Goal: Task Accomplishment & Management: Use online tool/utility

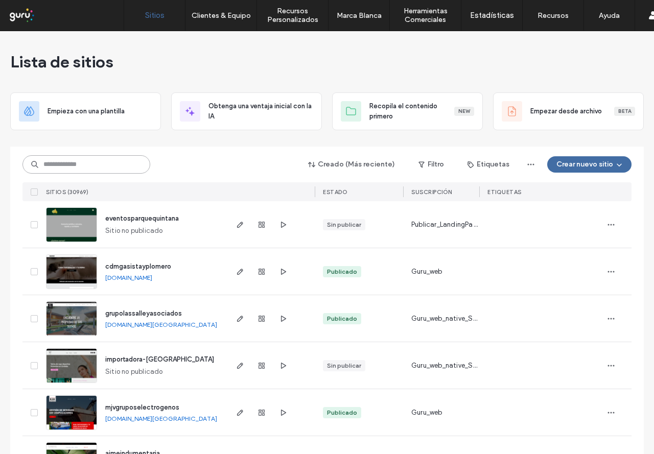
paste input "**********"
type input "**********"
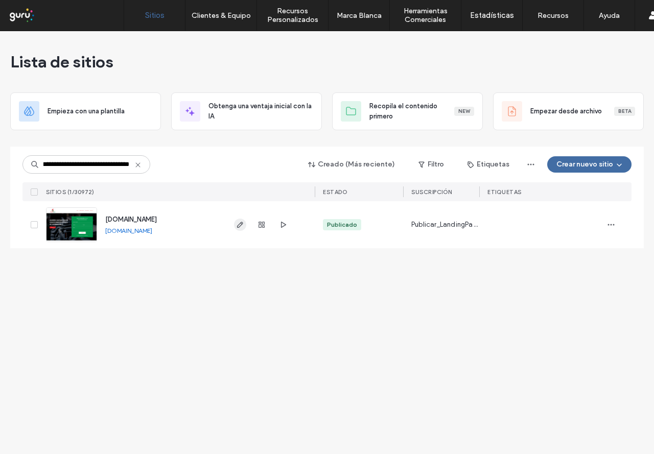
type input "**********"
click at [242, 229] on span "button" at bounding box center [240, 225] width 12 height 12
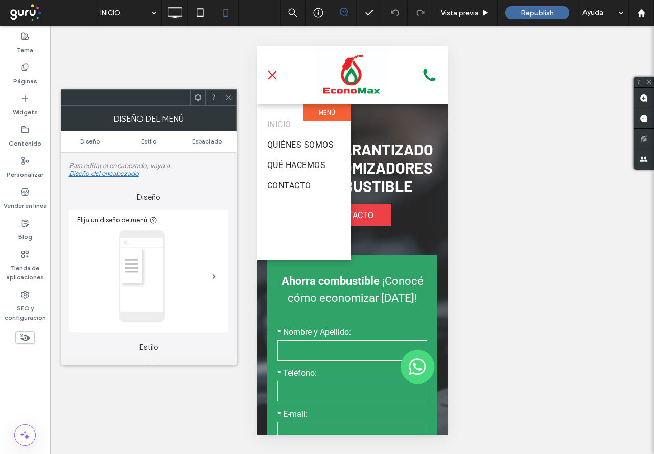
click at [221, 96] on div at bounding box center [228, 97] width 15 height 15
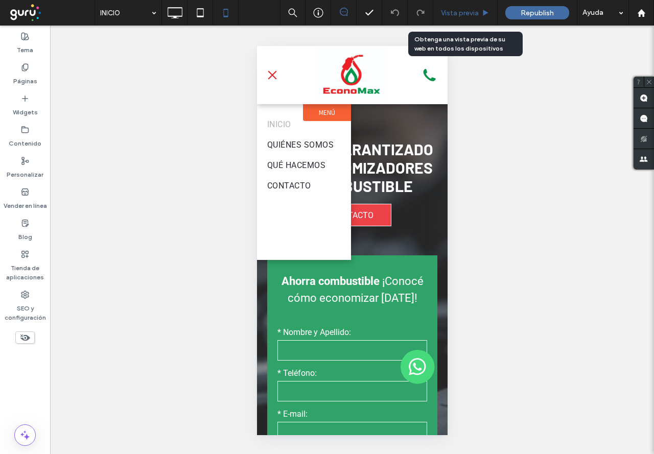
click at [472, 15] on span "Vista previa" at bounding box center [460, 13] width 38 height 9
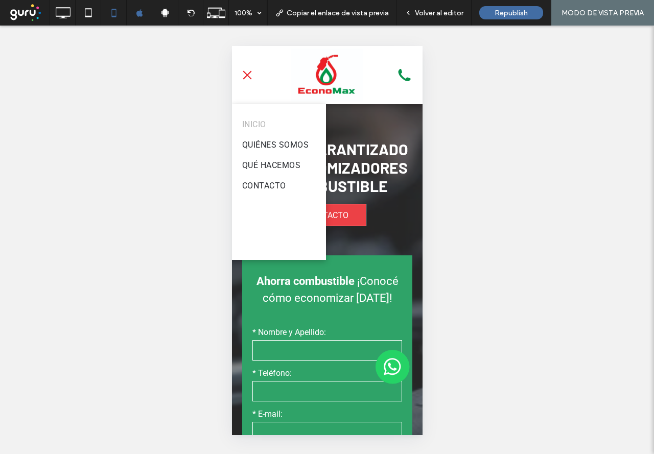
click at [249, 79] on span "menu" at bounding box center [247, 75] width 9 height 9
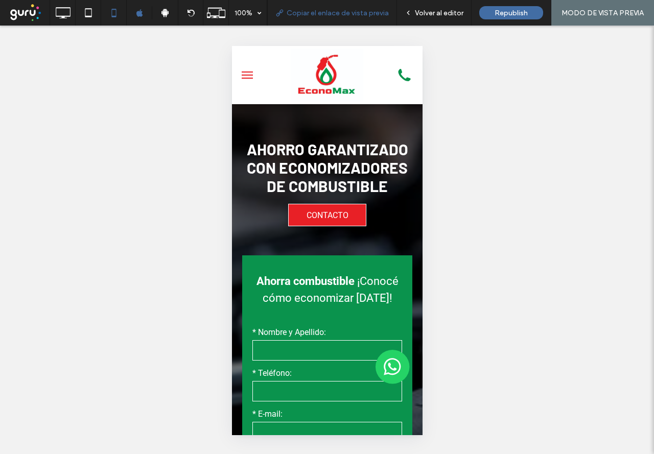
click at [346, 14] on span "Copiar el enlace de vista previa" at bounding box center [338, 13] width 102 height 9
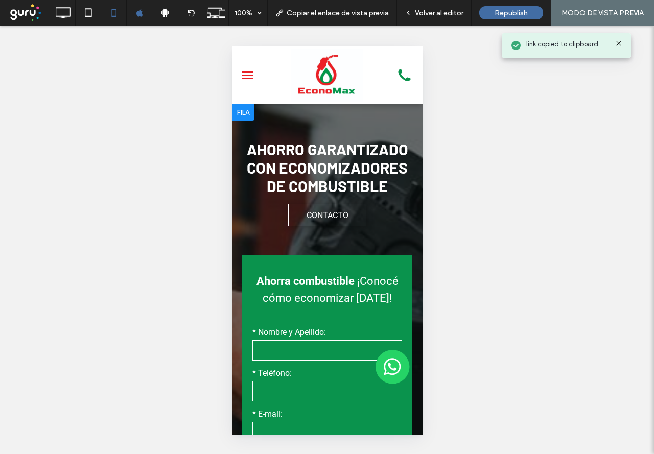
click at [318, 223] on span "CONTACTO" at bounding box center [327, 215] width 42 height 20
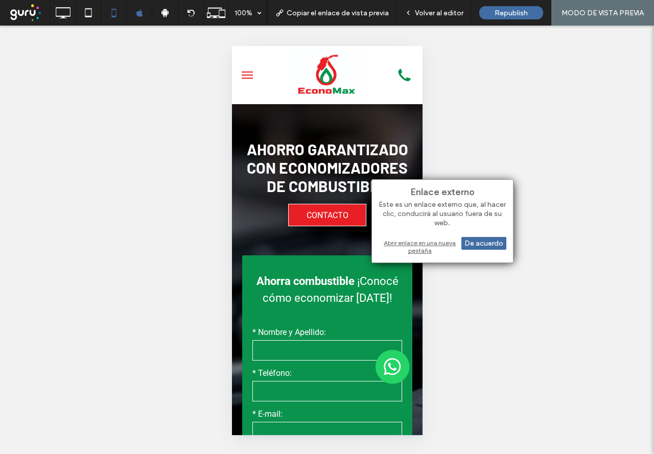
click at [420, 246] on div "Abrir enlace en una nueva pestaña" at bounding box center [443, 247] width 128 height 18
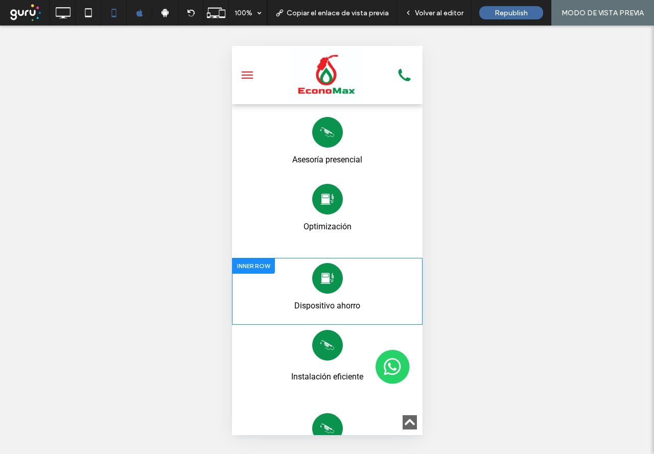
scroll to position [1533, 0]
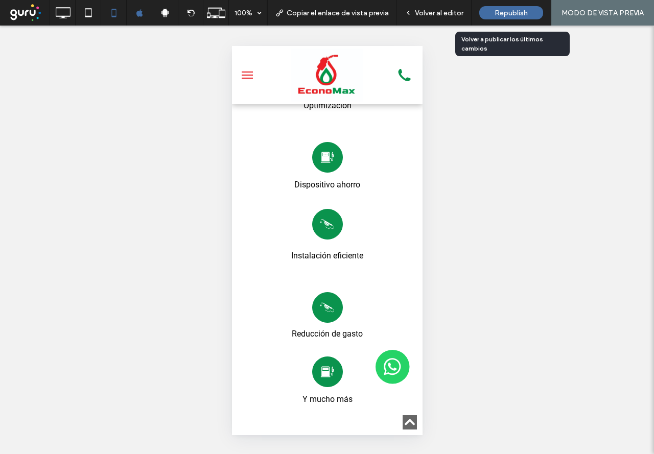
click at [492, 16] on div "Republish" at bounding box center [511, 12] width 64 height 13
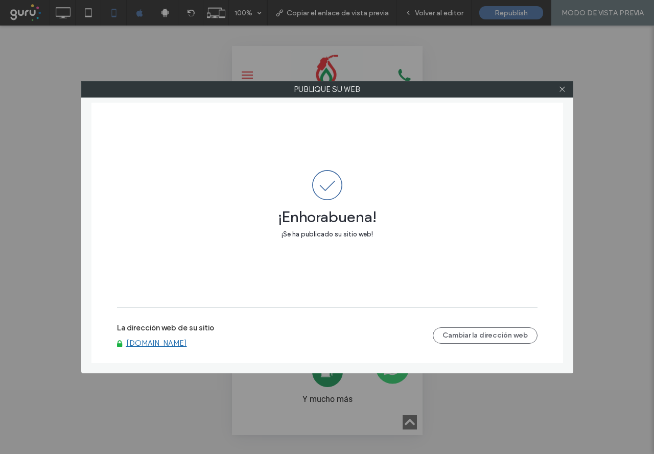
click at [174, 336] on label "La dirección web de su sitio" at bounding box center [165, 330] width 97 height 15
click at [174, 343] on link "[DOMAIN_NAME]" at bounding box center [156, 343] width 61 height 9
click at [565, 95] on span at bounding box center [563, 89] width 8 height 15
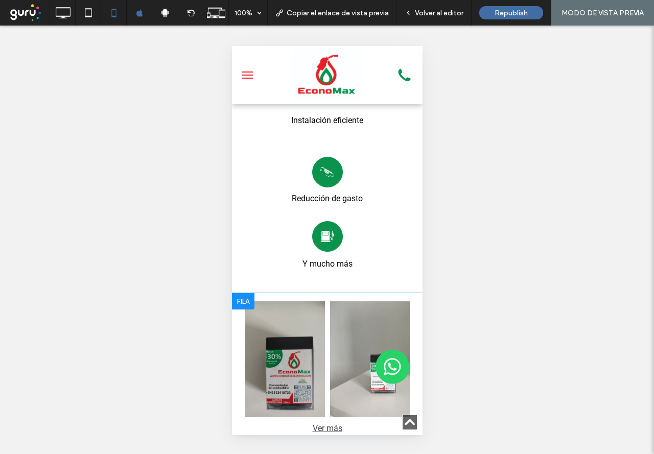
scroll to position [1737, 0]
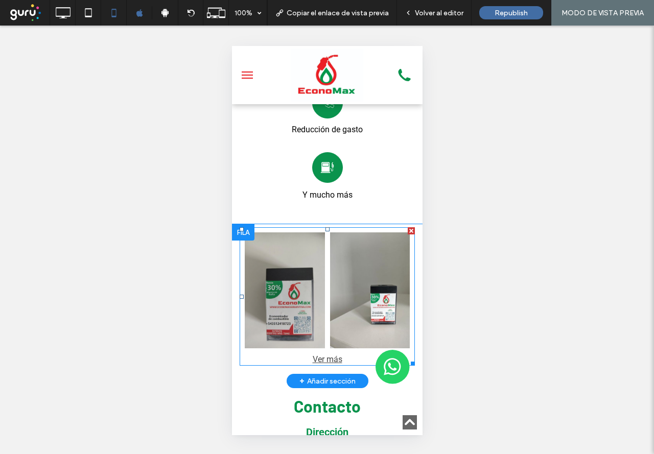
click at [301, 320] on link at bounding box center [284, 291] width 80 height 116
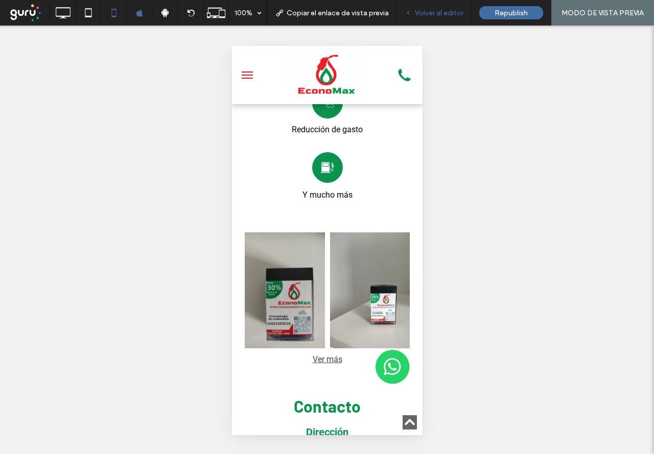
click at [446, 2] on div "Volver al editor" at bounding box center [434, 13] width 75 height 26
click at [442, 12] on span "Volver al editor" at bounding box center [439, 13] width 49 height 9
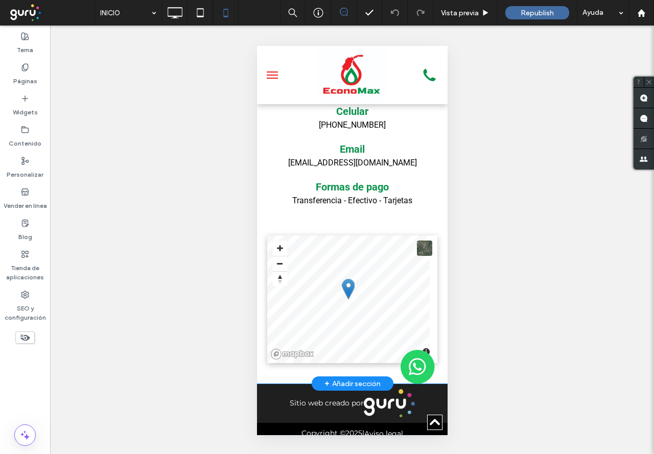
scroll to position [1951, 0]
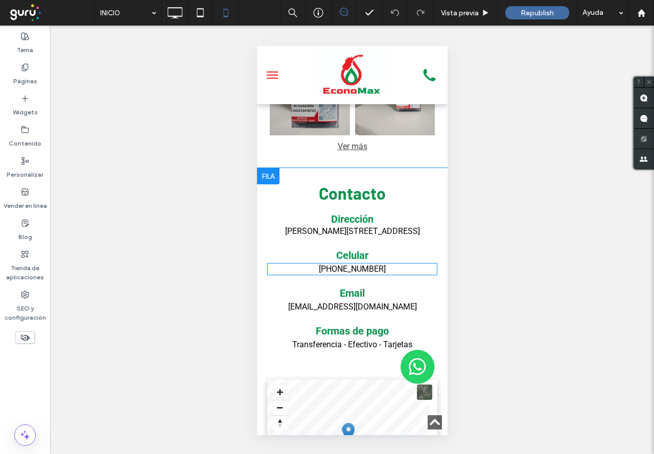
click at [349, 269] on link "[PHONE_NUMBER]" at bounding box center [351, 269] width 67 height 10
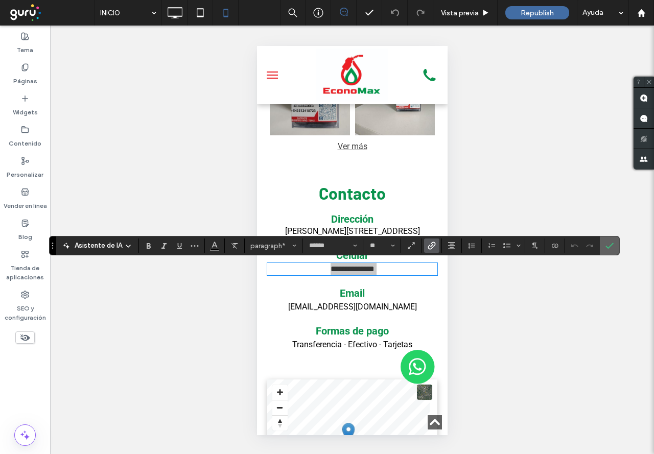
click at [608, 244] on icon "Confirmar" at bounding box center [610, 246] width 8 height 8
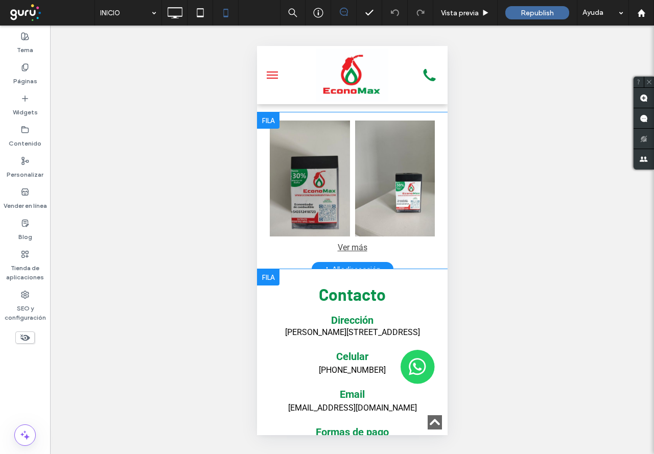
scroll to position [1848, 0]
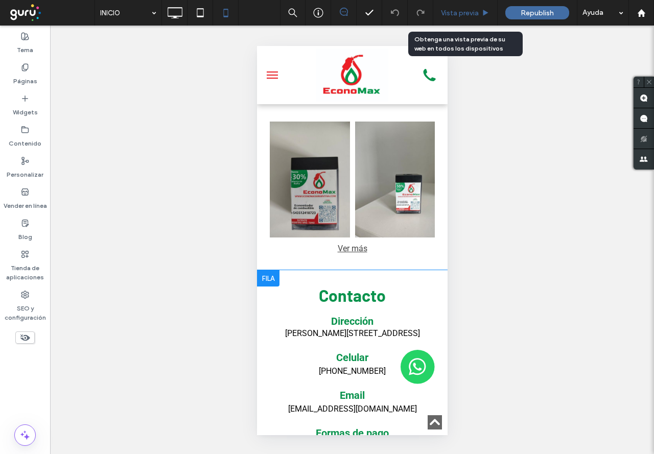
click at [470, 16] on span "Vista previa" at bounding box center [460, 13] width 38 height 9
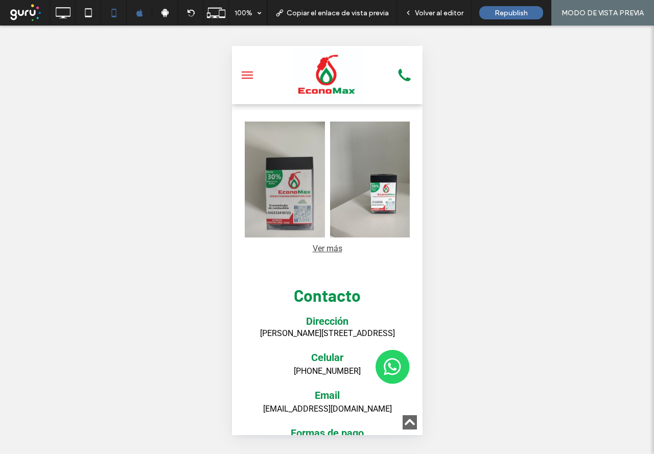
click at [301, 213] on link at bounding box center [284, 180] width 80 height 116
click at [271, 207] on link at bounding box center [284, 180] width 80 height 116
click at [322, 248] on div "Ver más" at bounding box center [326, 249] width 175 height 12
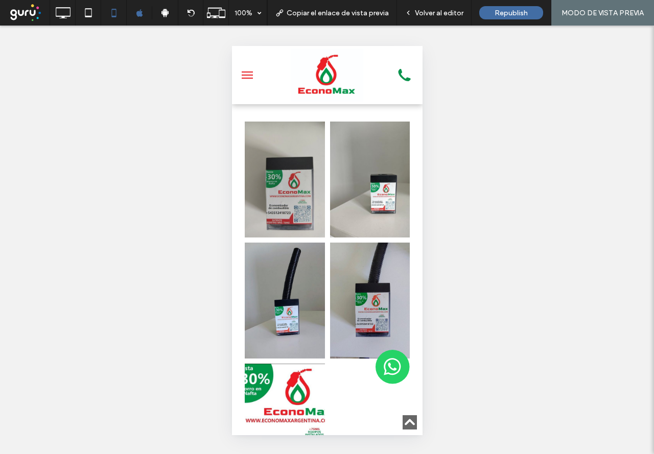
click at [308, 216] on link at bounding box center [284, 180] width 80 height 116
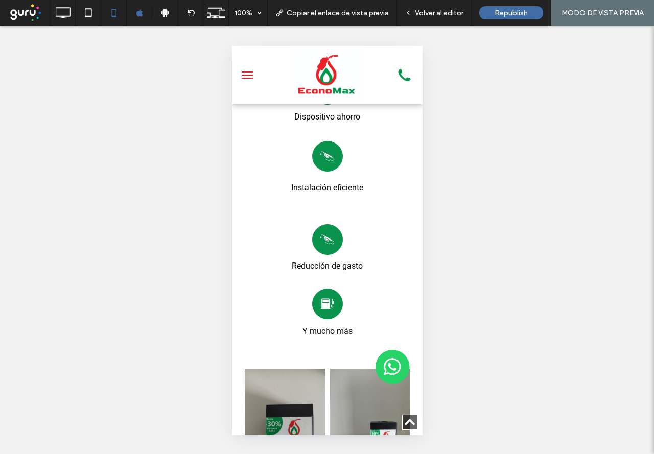
scroll to position [1593, 0]
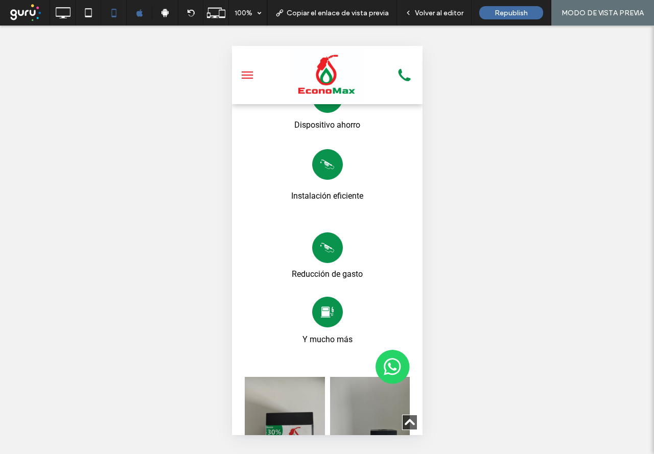
click at [320, 318] on icon "Icono de bomba de gasolina." at bounding box center [326, 312] width 15 height 30
click at [329, 318] on icon "Icono de bomba de gasolina." at bounding box center [326, 312] width 15 height 30
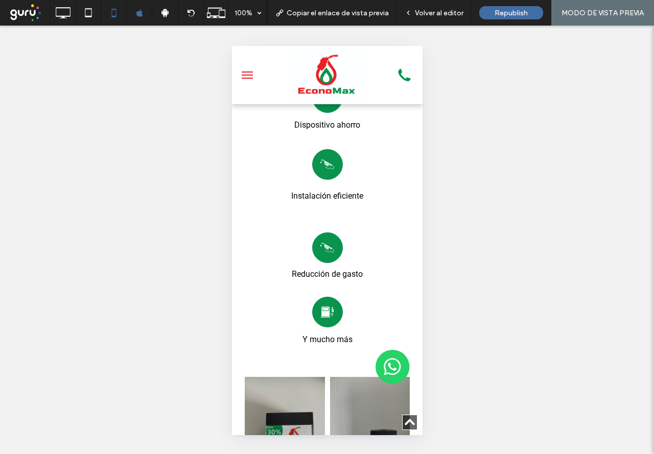
click at [327, 255] on icon "Ícono de bomba de gasolina en blanco y negro con una gota de combustible." at bounding box center [326, 248] width 15 height 30
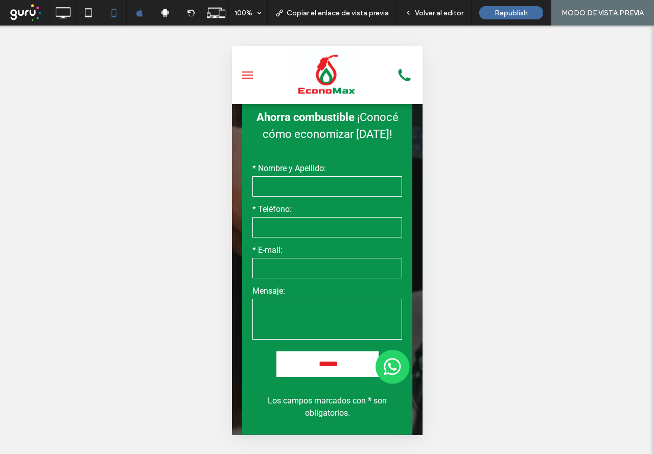
scroll to position [162, 0]
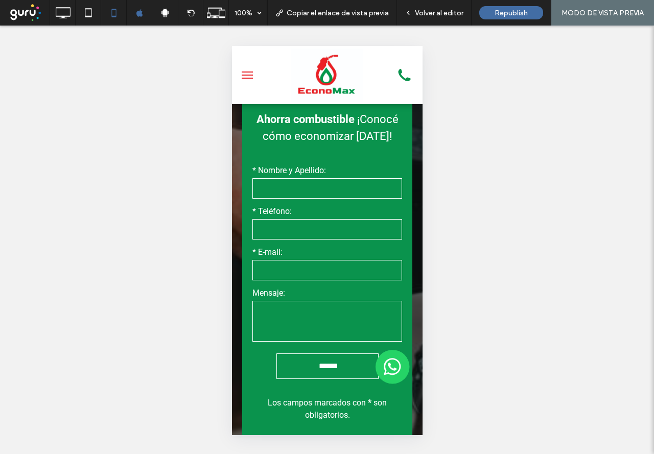
click at [311, 366] on input "******" at bounding box center [328, 366] width 91 height 19
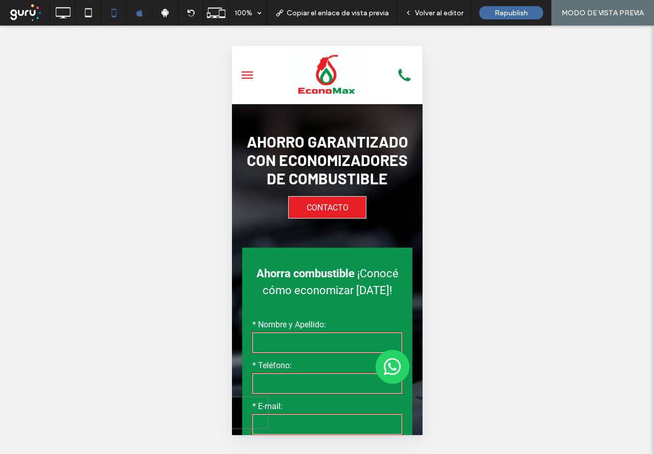
scroll to position [0, 0]
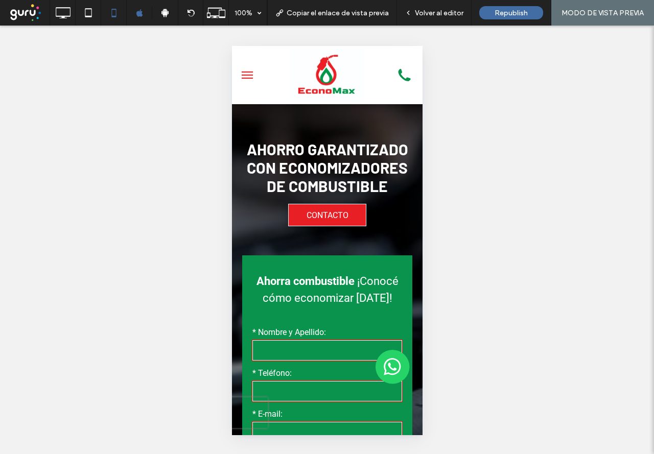
click at [243, 80] on button "menu" at bounding box center [247, 75] width 20 height 20
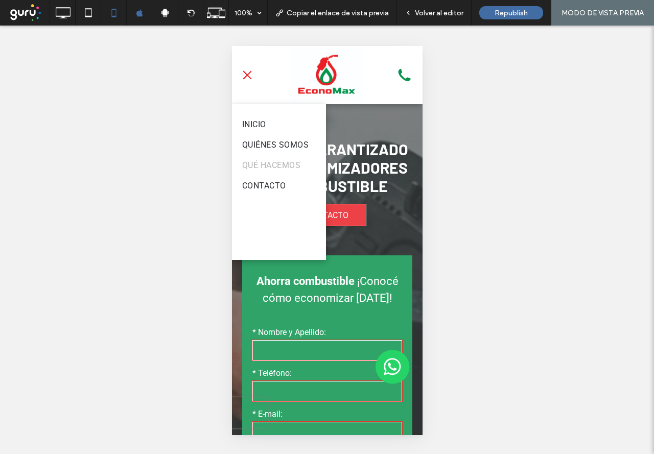
click at [271, 169] on span "QUÉ HACEMOS" at bounding box center [271, 165] width 58 height 12
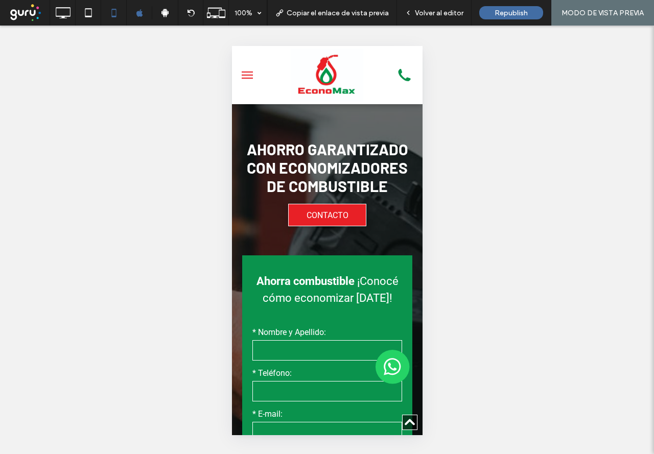
scroll to position [1141, 0]
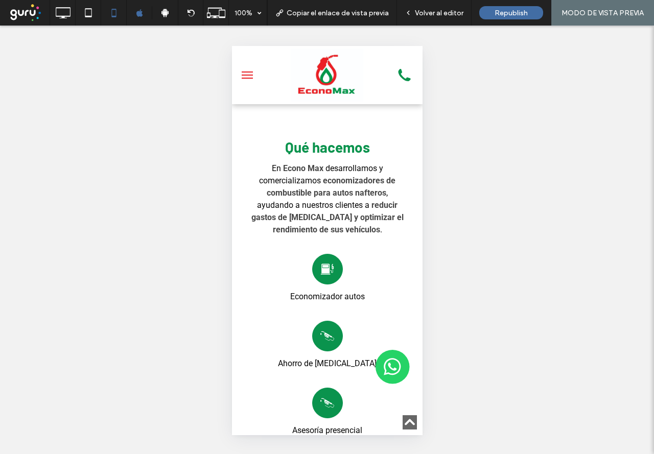
click at [253, 78] on button "menu" at bounding box center [247, 75] width 20 height 20
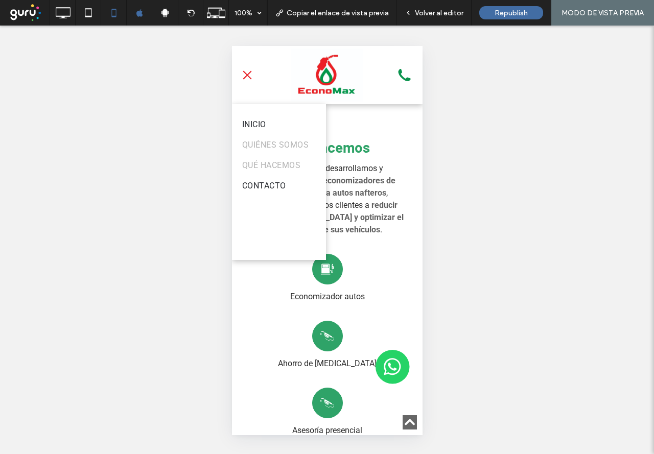
click at [271, 144] on span "QUIÉNES SOMOS" at bounding box center [275, 145] width 66 height 12
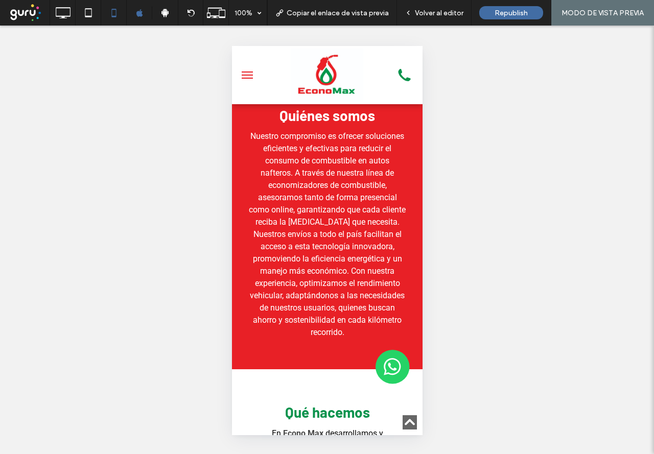
scroll to position [852, 0]
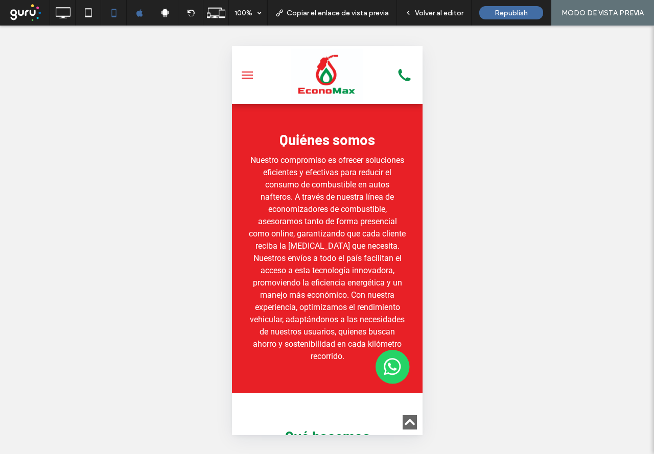
click at [246, 77] on button "menu" at bounding box center [247, 75] width 20 height 20
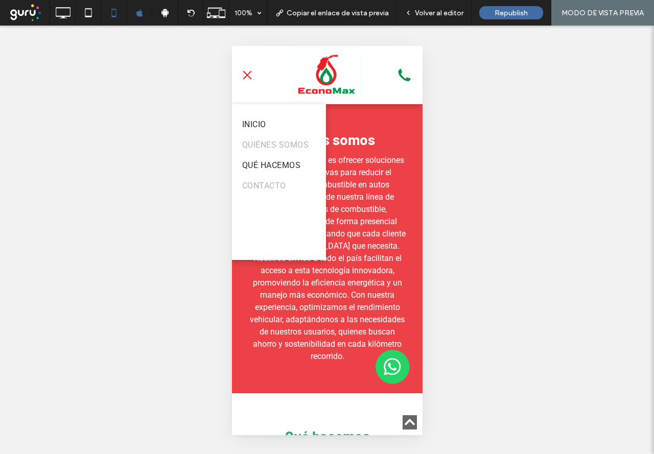
click at [260, 189] on span "CONTACTO" at bounding box center [264, 186] width 44 height 12
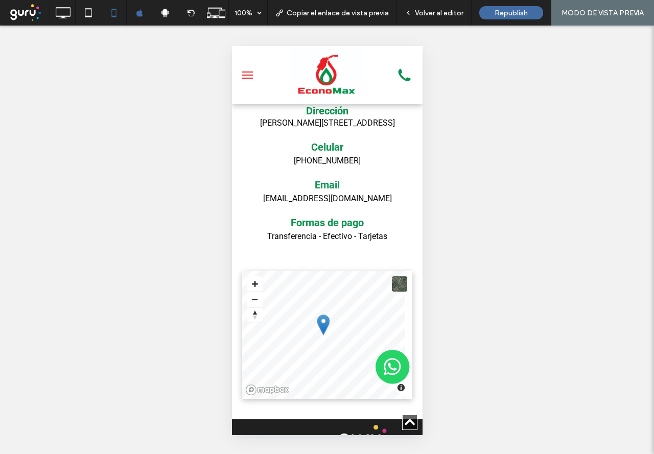
scroll to position [2104, 0]
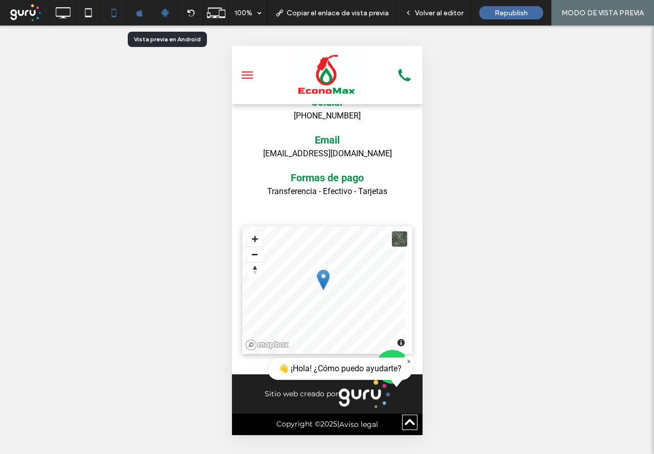
click at [172, 16] on div at bounding box center [165, 12] width 26 height 9
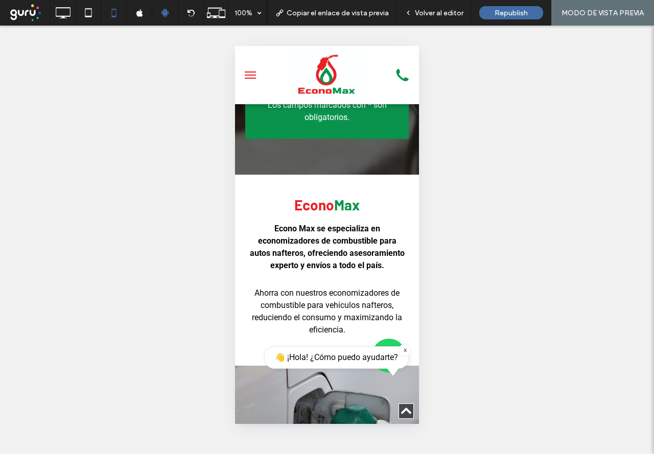
scroll to position [408, 0]
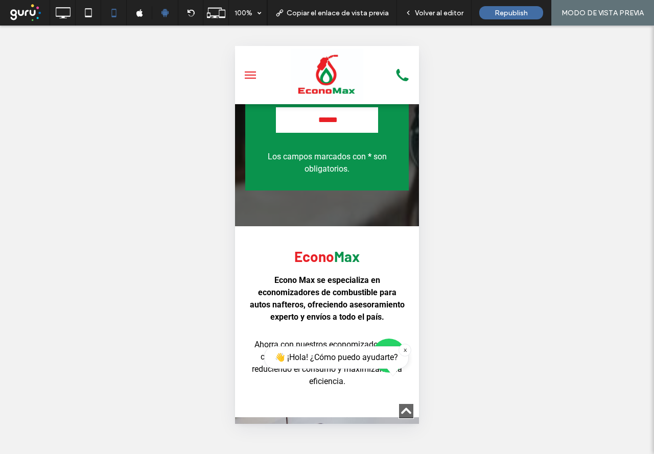
click at [247, 83] on button "menu" at bounding box center [250, 75] width 20 height 20
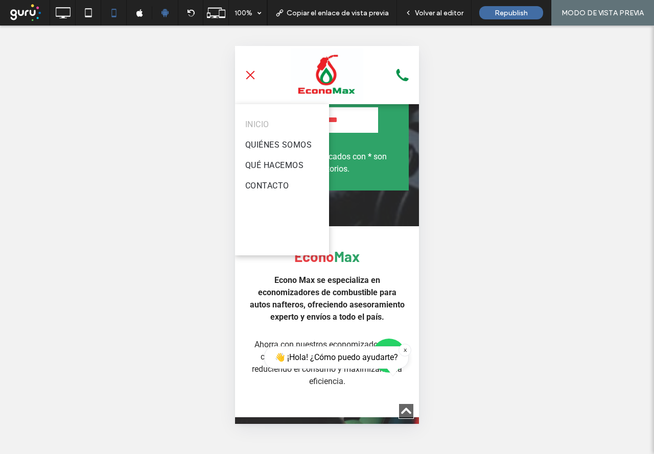
click at [364, 129] on div at bounding box center [327, 235] width 184 height 378
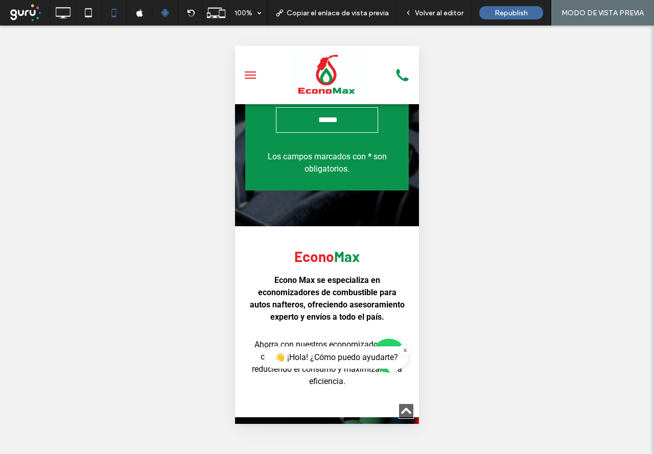
click at [360, 129] on input "******" at bounding box center [328, 119] width 91 height 19
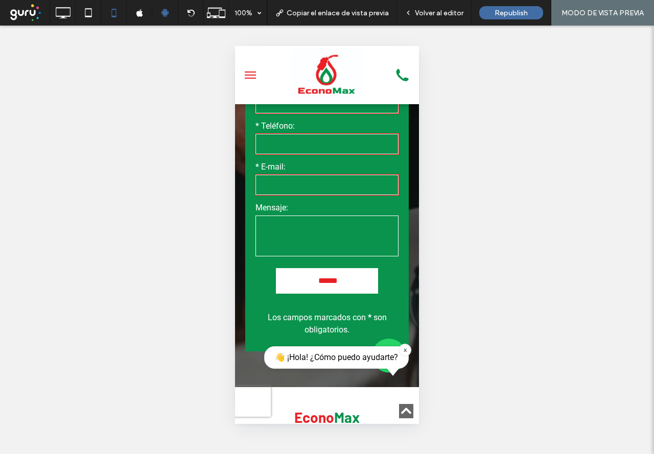
scroll to position [244, 0]
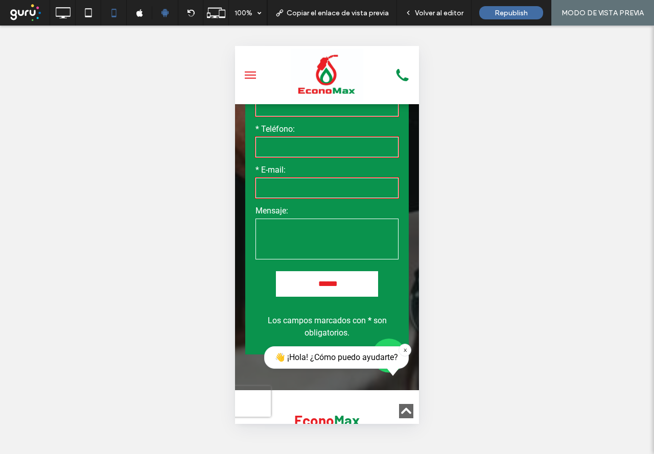
click at [396, 82] on icon at bounding box center [402, 75] width 23 height 20
